Goal: Task Accomplishment & Management: Manage account settings

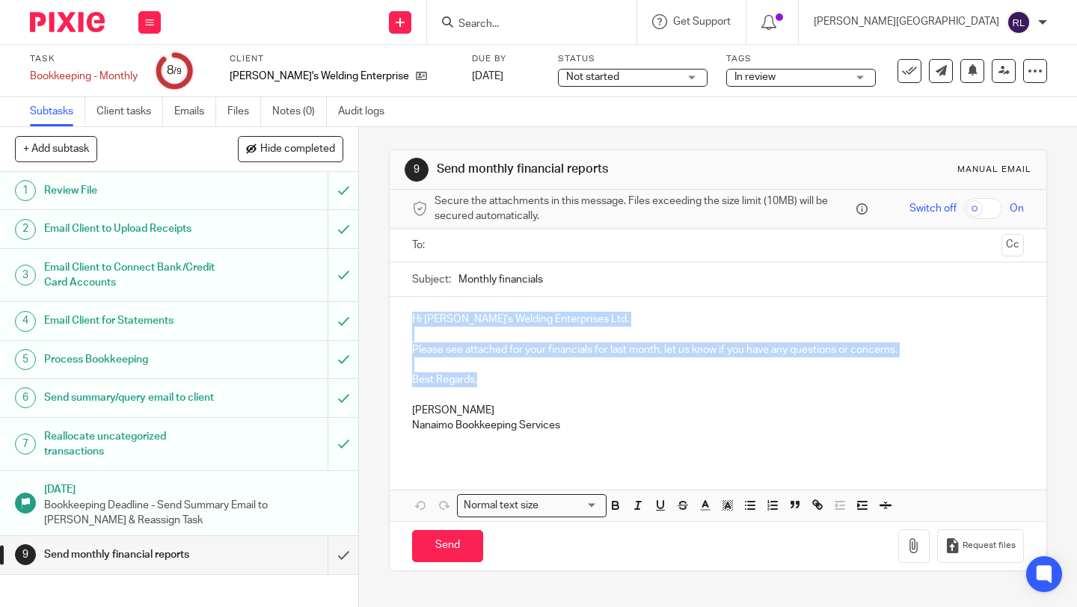
drag, startPoint x: 479, startPoint y: 381, endPoint x: 396, endPoint y: 314, distance: 106.4
click at [396, 315] on div "Hi Nate's Welding Enterprises Ltd. Please see attached for your financials for …" at bounding box center [718, 378] width 657 height 162
copy div "Hi Nate's Welding Enterprises Ltd. Please see attached for your financials for …"
click at [329, 573] on input "submit" at bounding box center [179, 554] width 358 height 37
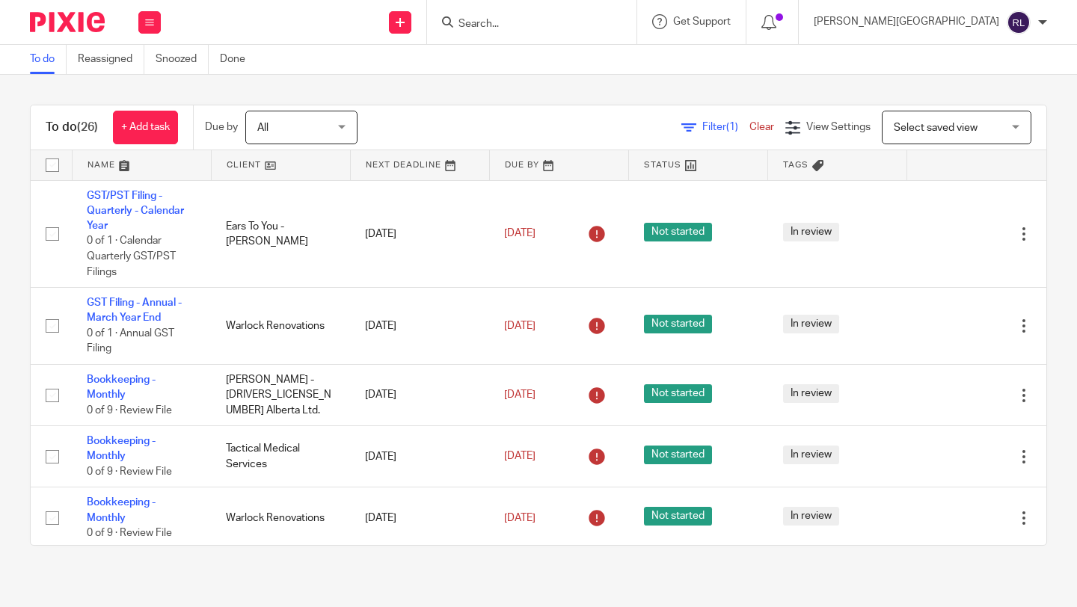
click at [272, 165] on link at bounding box center [281, 165] width 138 height 30
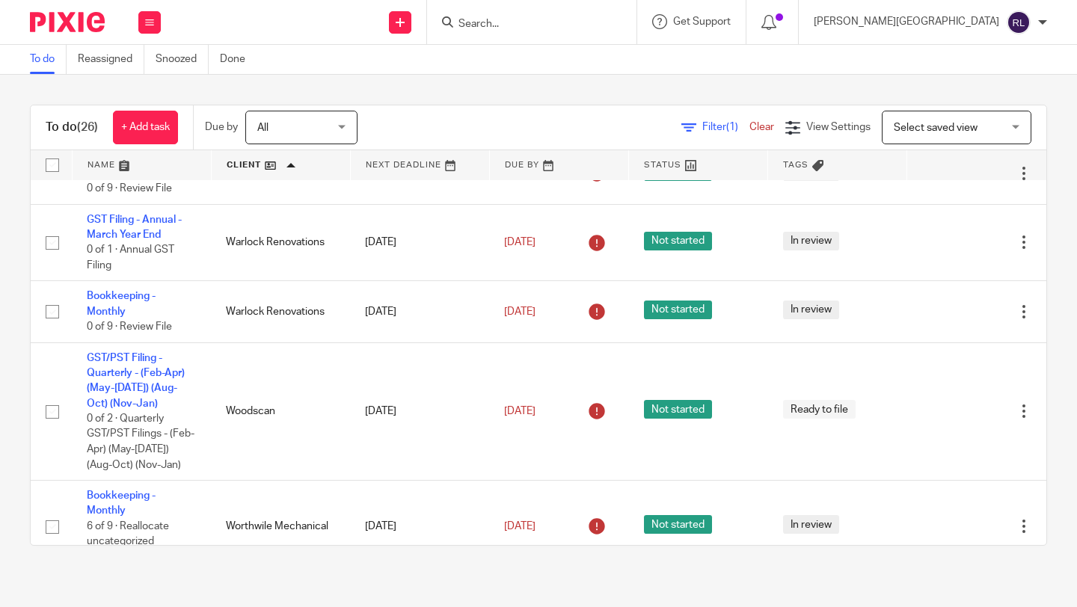
scroll to position [1792, 0]
